Goal: Find specific fact: Find specific fact

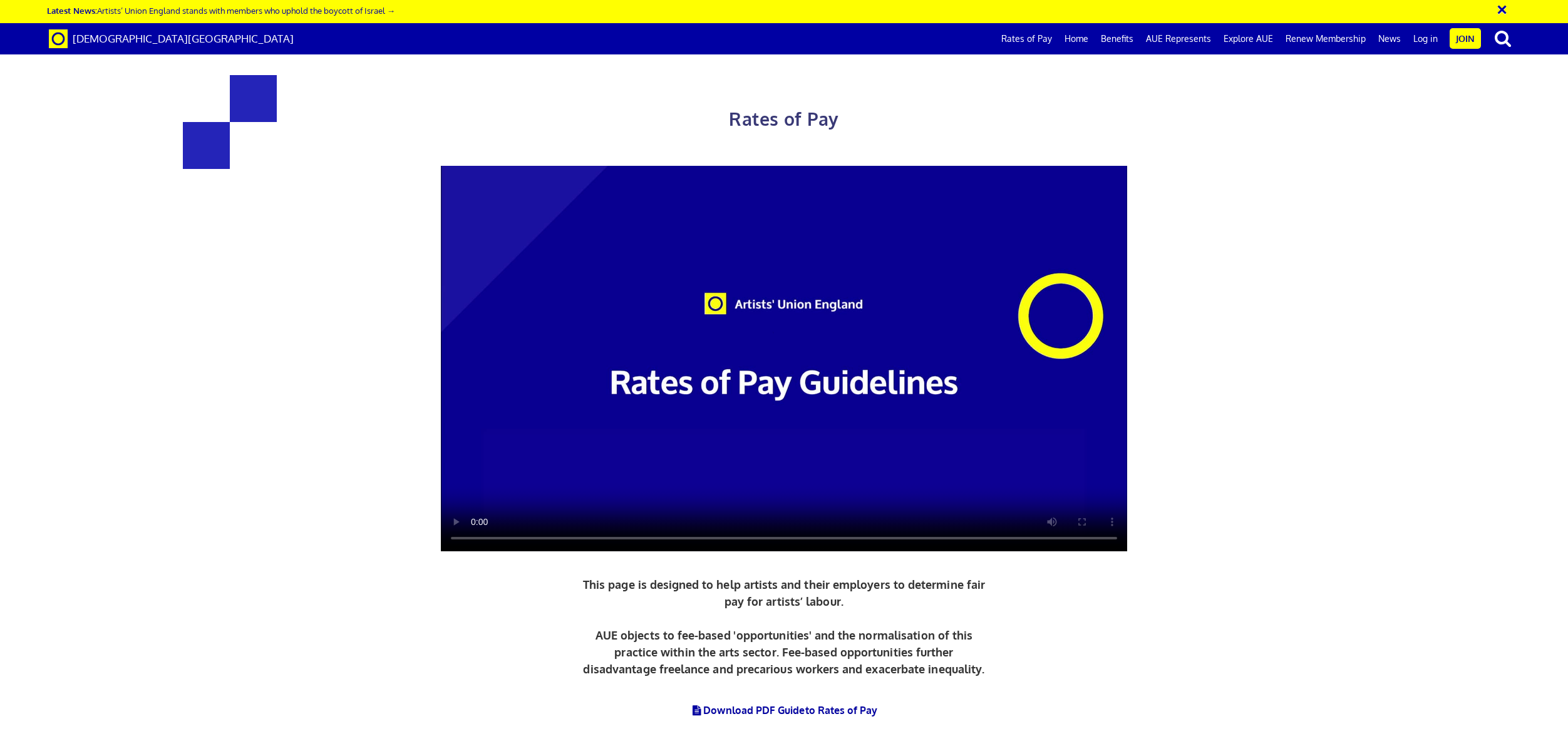
scroll to position [688, 0]
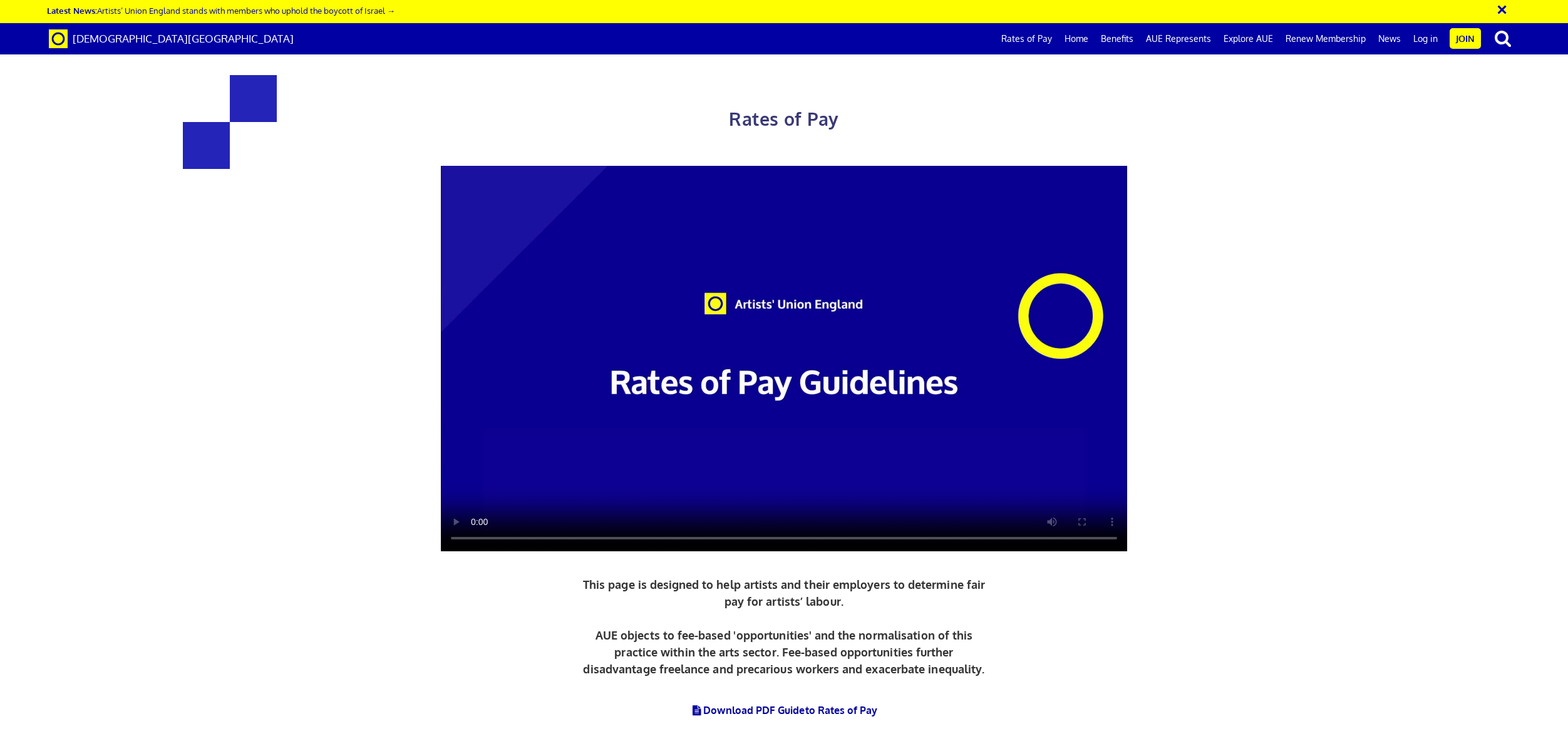
drag, startPoint x: 1036, startPoint y: 312, endPoint x: 965, endPoint y: 311, distance: 71.0
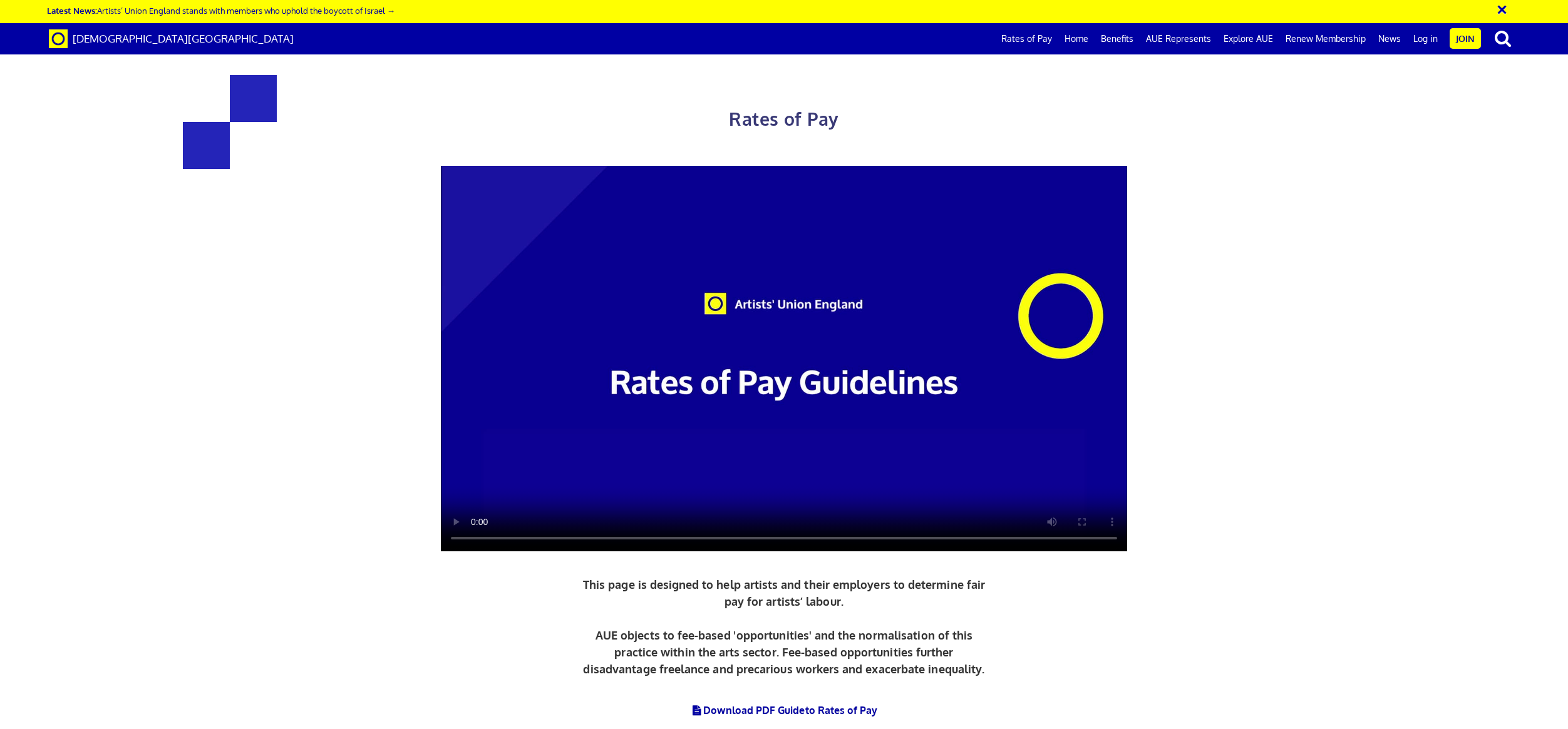
copy h3 "387.21"
